Goal: Information Seeking & Learning: Find specific fact

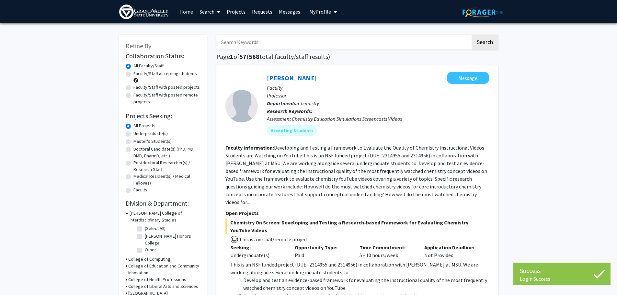
click at [231, 44] on input "Search Keywords" at bounding box center [344, 42] width 254 height 15
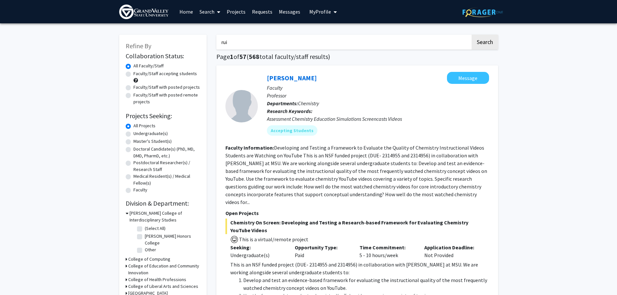
scroll to position [87, 0]
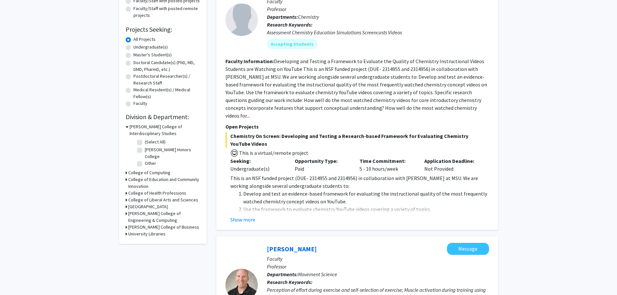
type input "rui"
click at [134, 178] on h3 "College of Education and Community Innovation" at bounding box center [164, 183] width 72 height 14
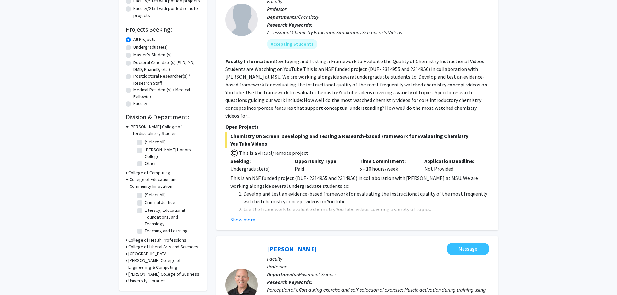
click at [145, 195] on label "(Select All)" at bounding box center [155, 195] width 21 height 7
click at [145, 195] on input "(Select All)" at bounding box center [147, 194] width 4 height 4
checkbox input "true"
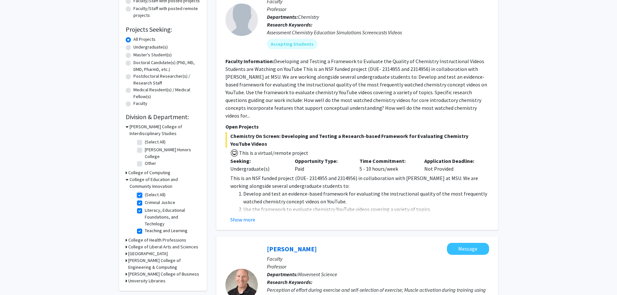
checkbox input "true"
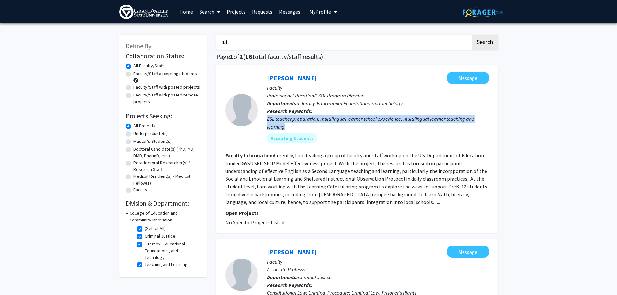
drag, startPoint x: 286, startPoint y: 128, endPoint x: 265, endPoint y: 121, distance: 22.4
click at [265, 121] on div "[PERSON_NAME] Message Faculty Professor of Education/ESOL Program Director Depa…" at bounding box center [373, 110] width 231 height 76
copy div "ESL teacher preparation, multilingual learner school experience, multilingual l…"
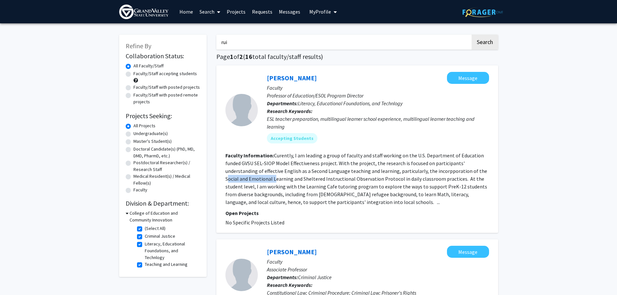
drag, startPoint x: 227, startPoint y: 180, endPoint x: 275, endPoint y: 180, distance: 47.6
click at [275, 180] on fg-read-more "Curently, I am leading a group of faculty and staff working on the U.S. Departm…" at bounding box center [357, 178] width 262 height 53
drag, startPoint x: 225, startPoint y: 178, endPoint x: 291, endPoint y: 179, distance: 66.1
click at [291, 179] on fg-read-more "Curently, I am leading a group of faculty and staff working on the U.S. Departm…" at bounding box center [357, 178] width 262 height 53
copy fg-read-more "Social and Emotional Learning"
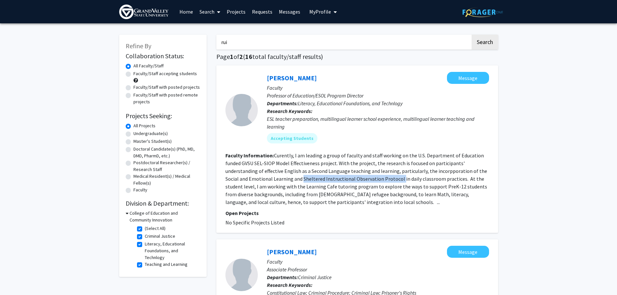
drag, startPoint x: 303, startPoint y: 179, endPoint x: 399, endPoint y: 178, distance: 95.9
click at [399, 178] on fg-read-more "Curently, I am leading a group of faculty and staff working on the U.S. Departm…" at bounding box center [357, 178] width 262 height 53
copy fg-read-more "Sheltered Instructional Observation Protocol"
